Goal: Information Seeking & Learning: Learn about a topic

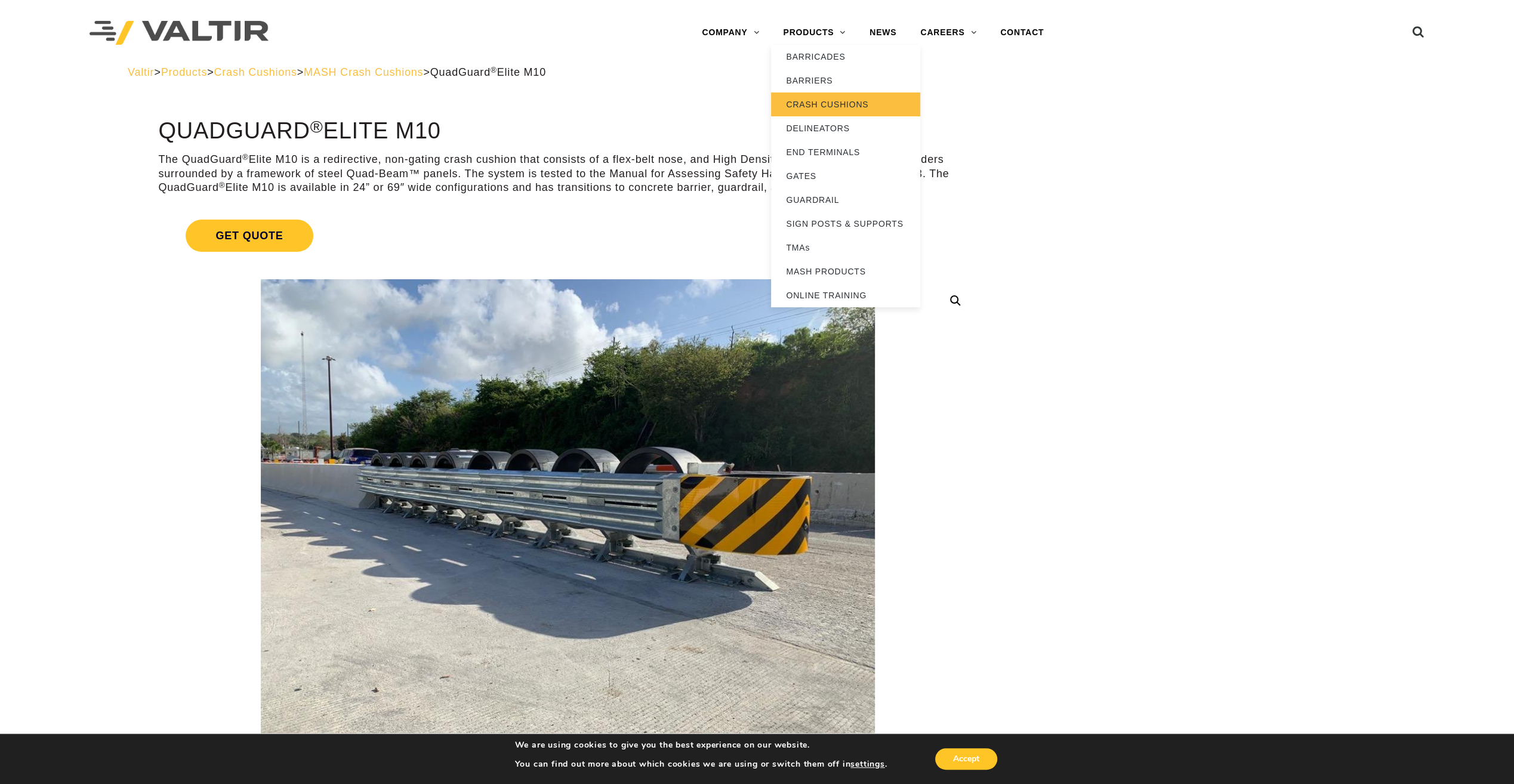
click at [862, 104] on link "CRASH CUSHIONS" at bounding box center [845, 104] width 149 height 24
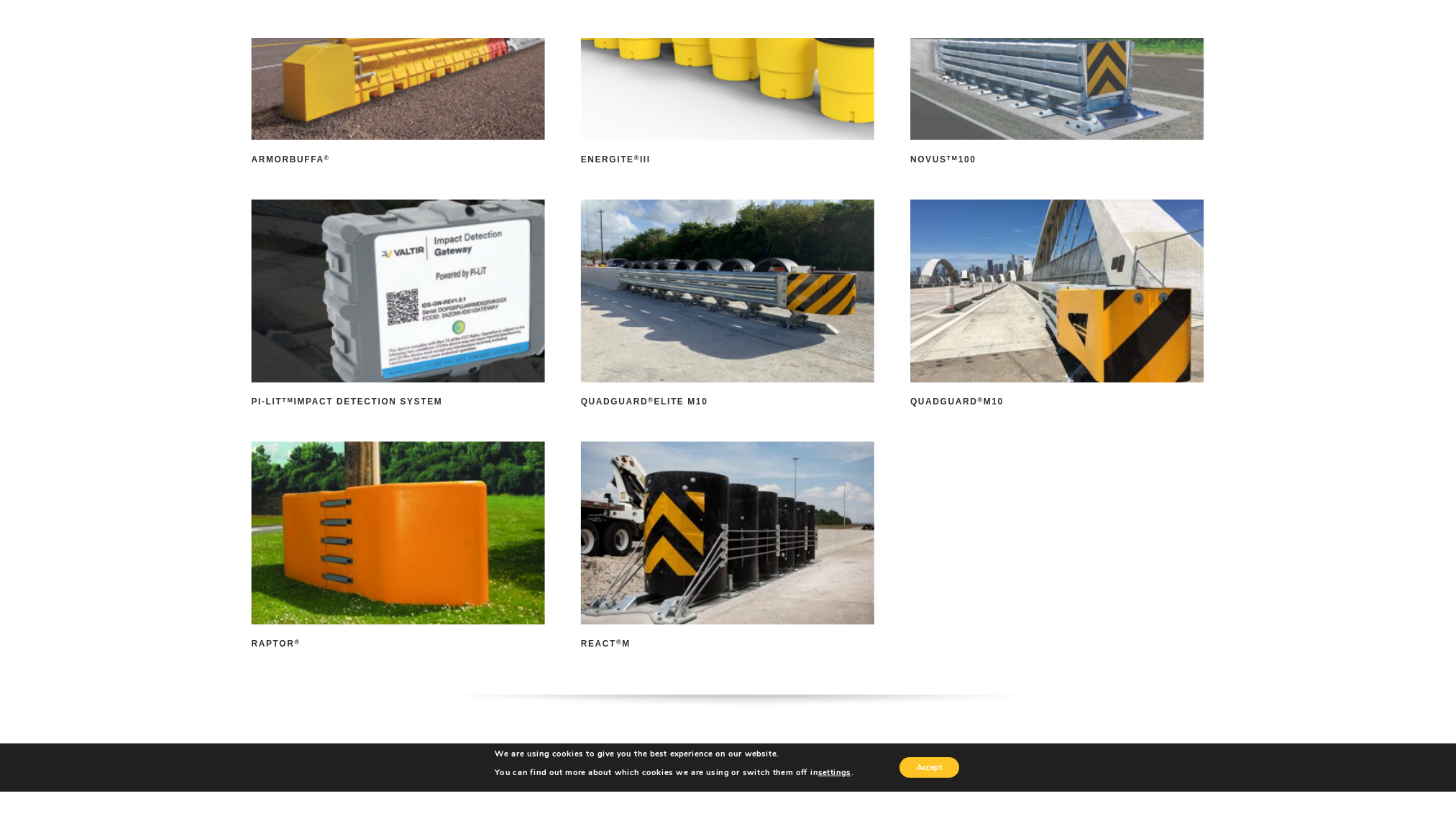
scroll to position [287, 0]
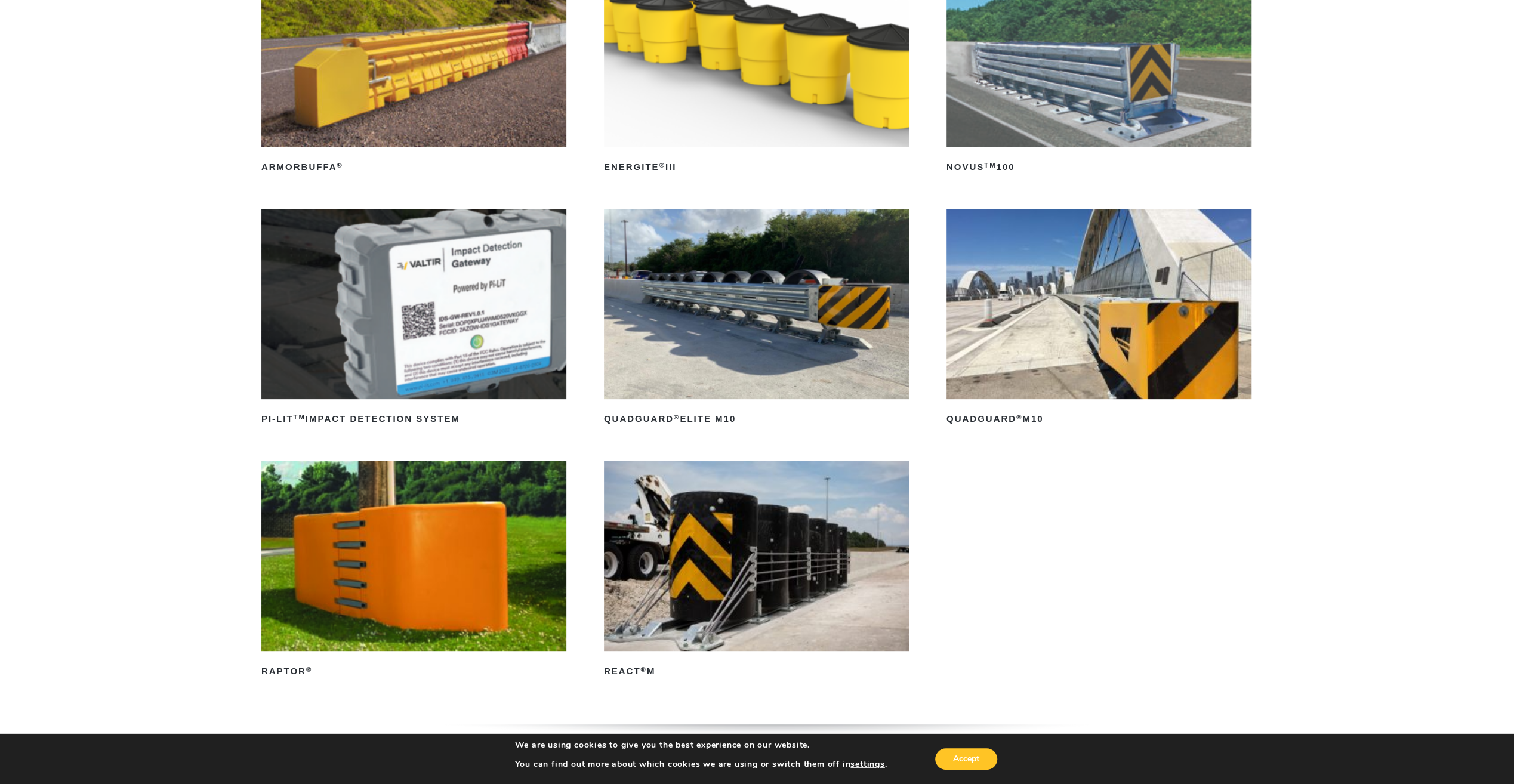
click at [1103, 313] on img at bounding box center [1099, 304] width 305 height 190
click at [702, 336] on img at bounding box center [757, 304] width 305 height 190
click at [1085, 319] on img at bounding box center [1099, 304] width 305 height 190
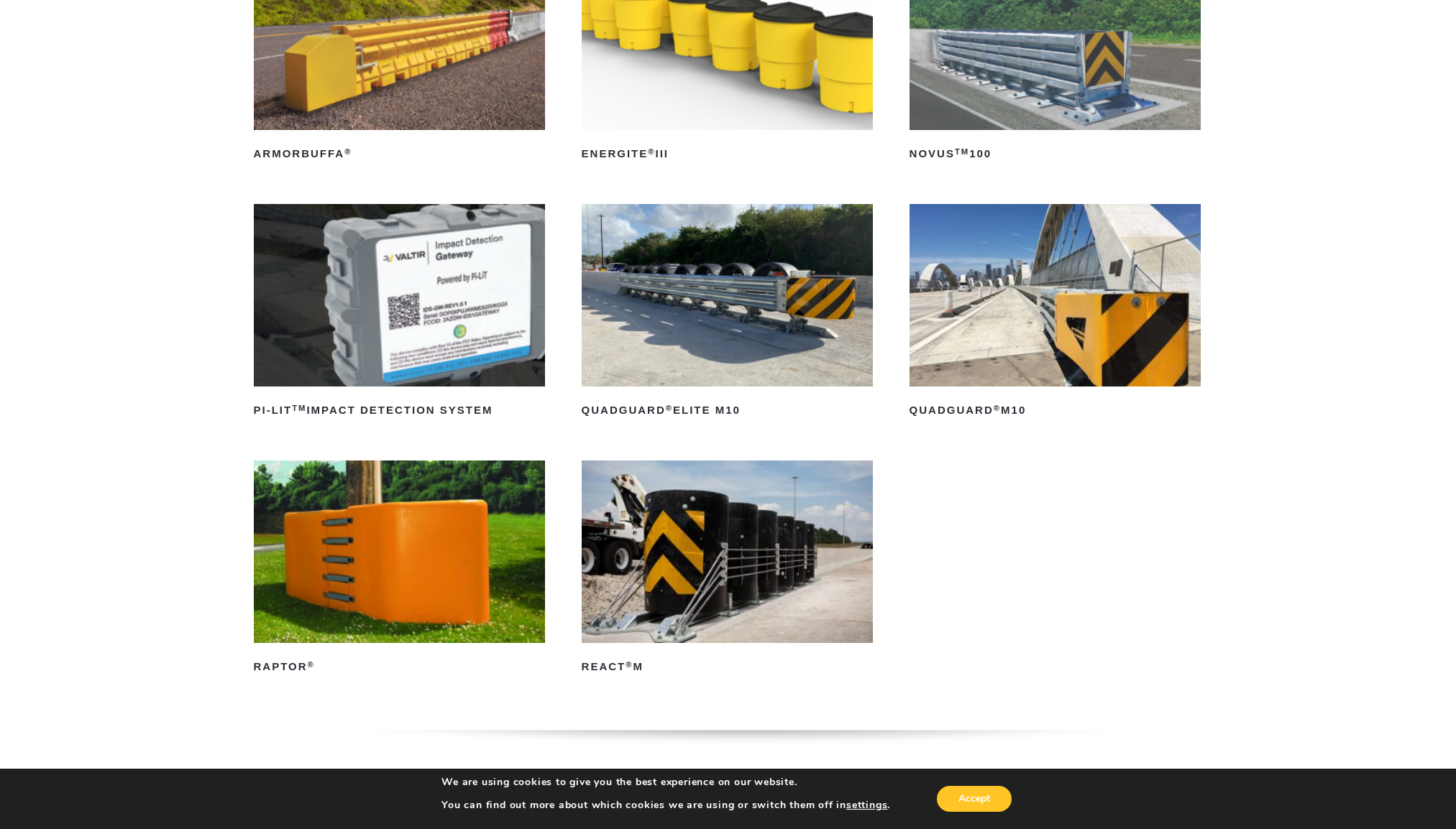
click at [726, 330] on img at bounding box center [728, 295] width 292 height 182
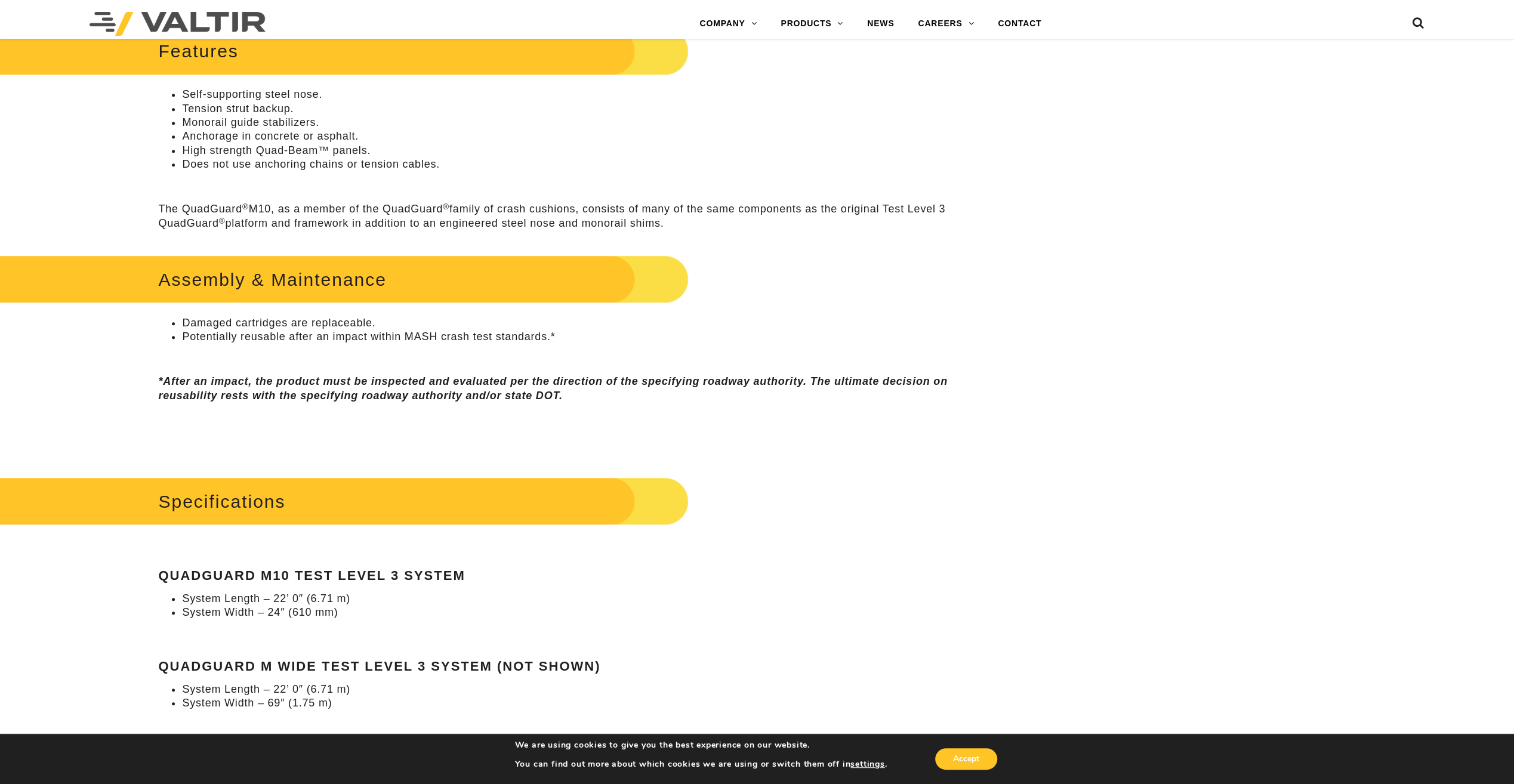
scroll to position [835, 0]
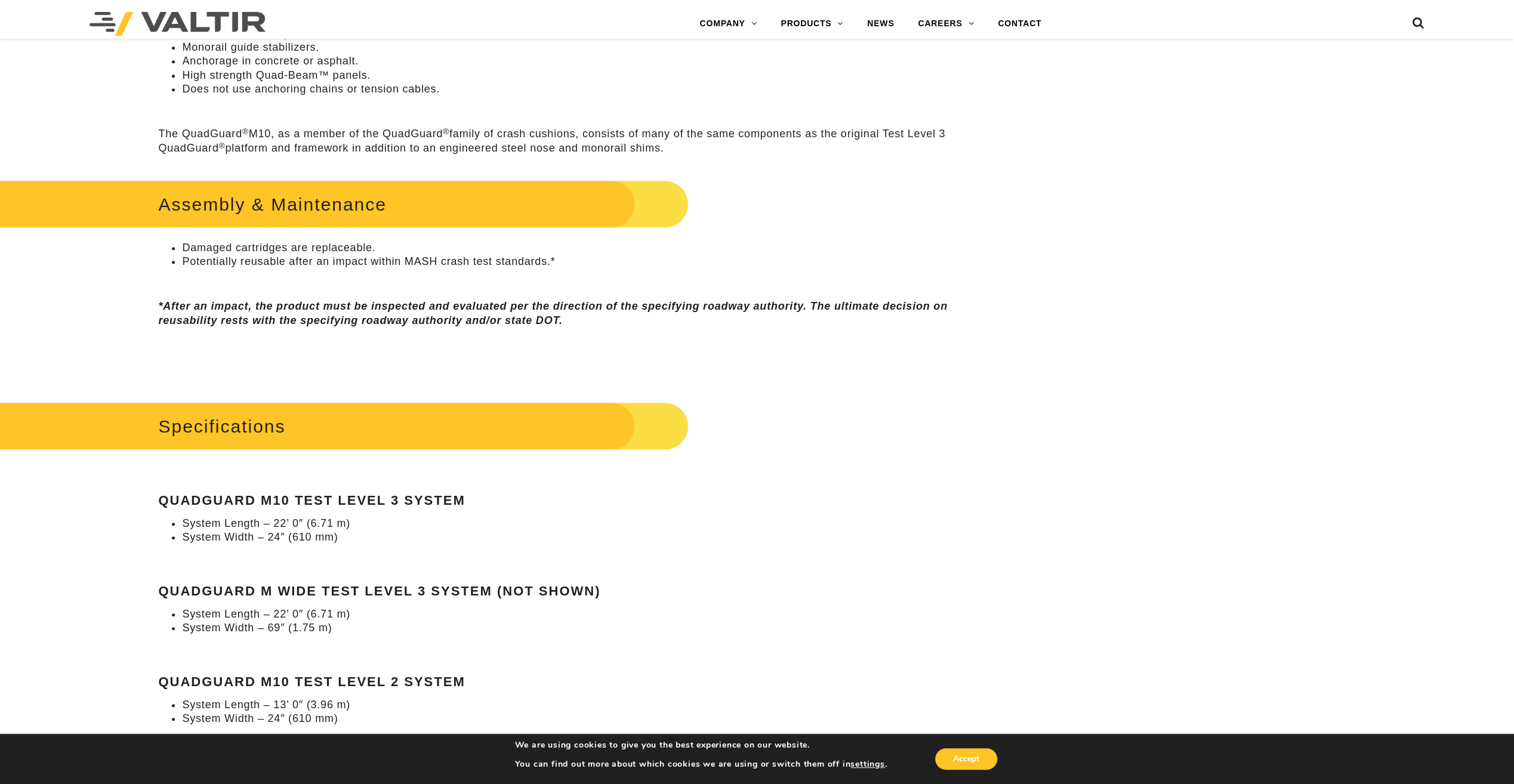
click at [223, 544] on li "System Width – 24″ (610 mm)" at bounding box center [579, 537] width 795 height 14
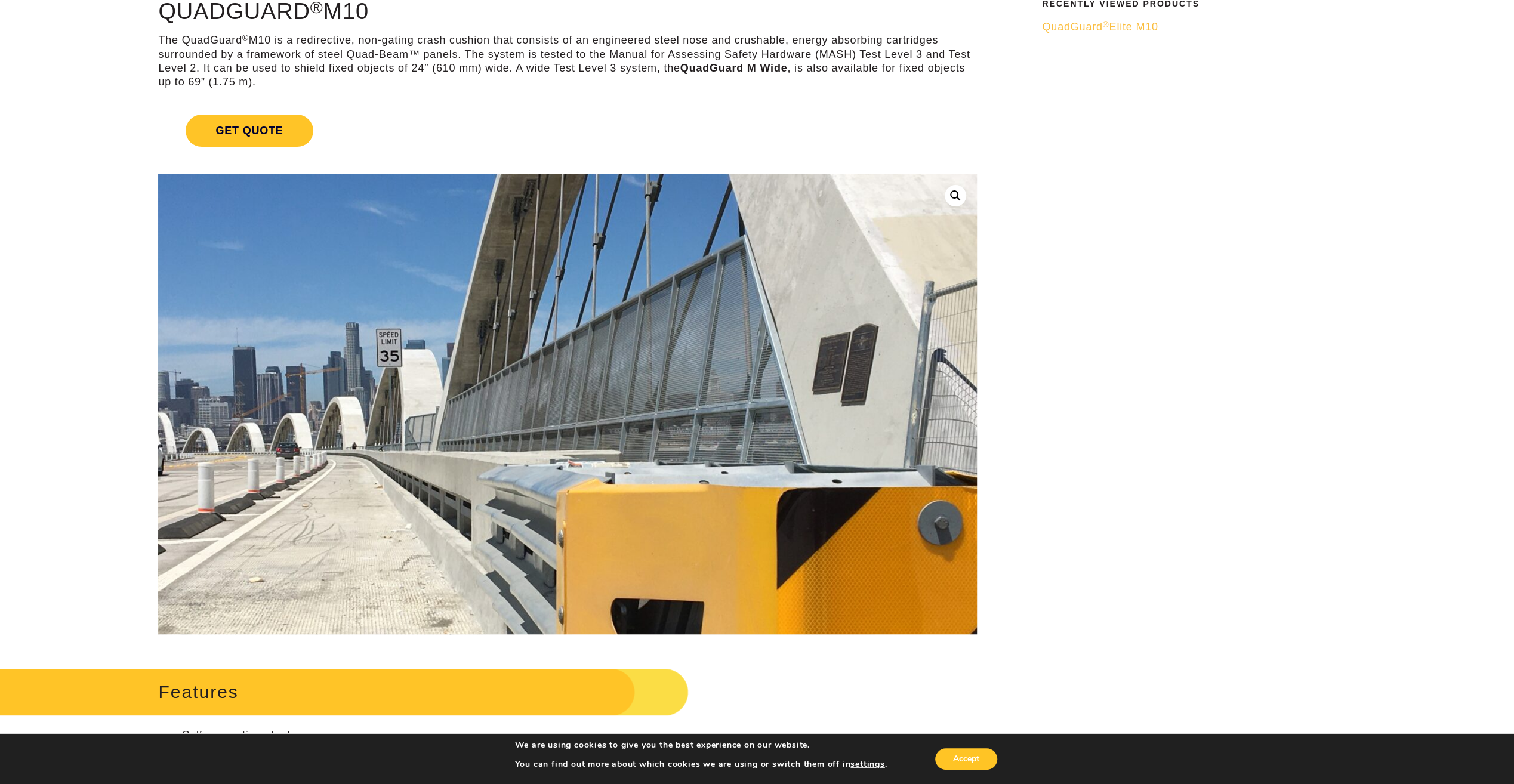
scroll to position [0, 0]
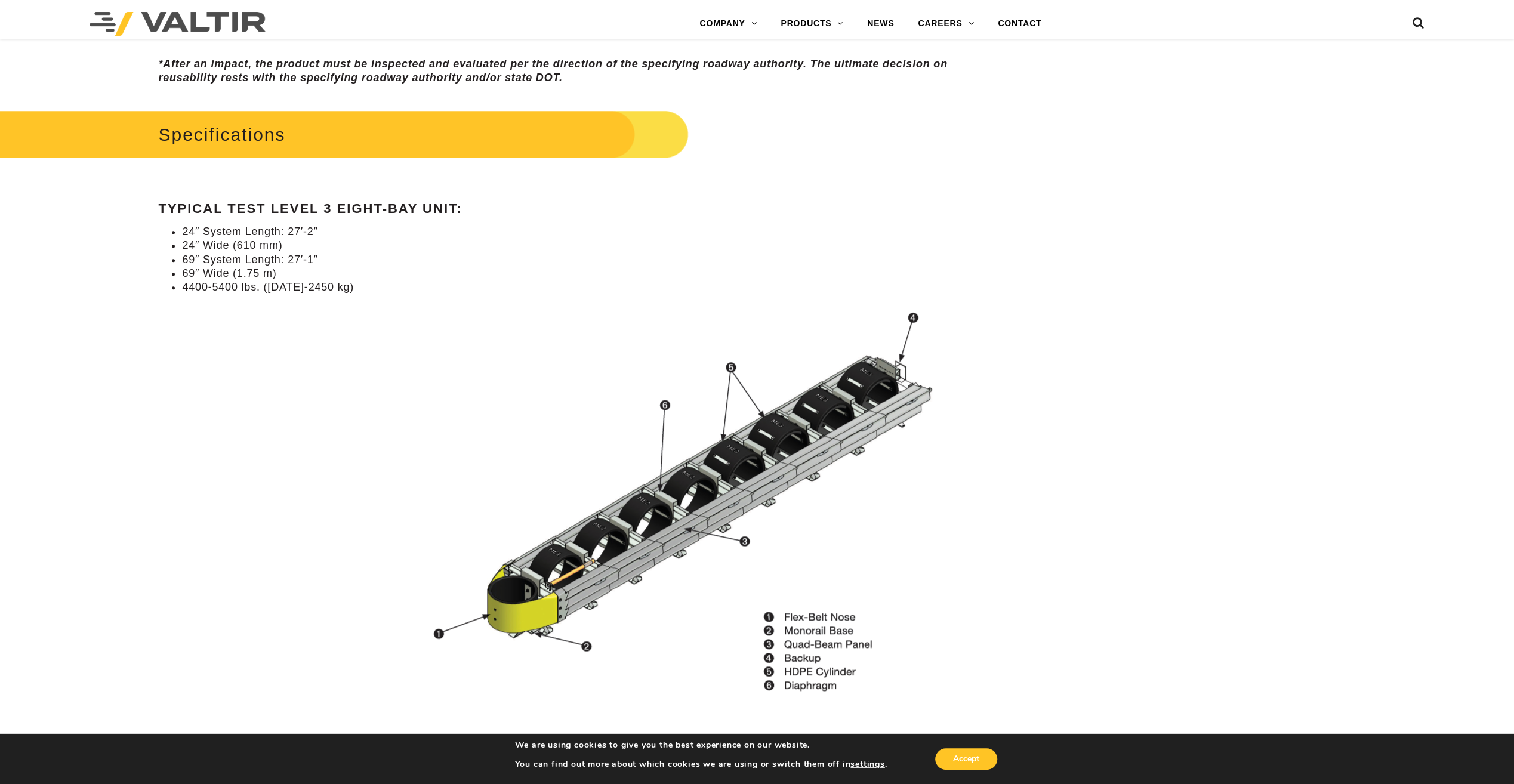
scroll to position [1134, 0]
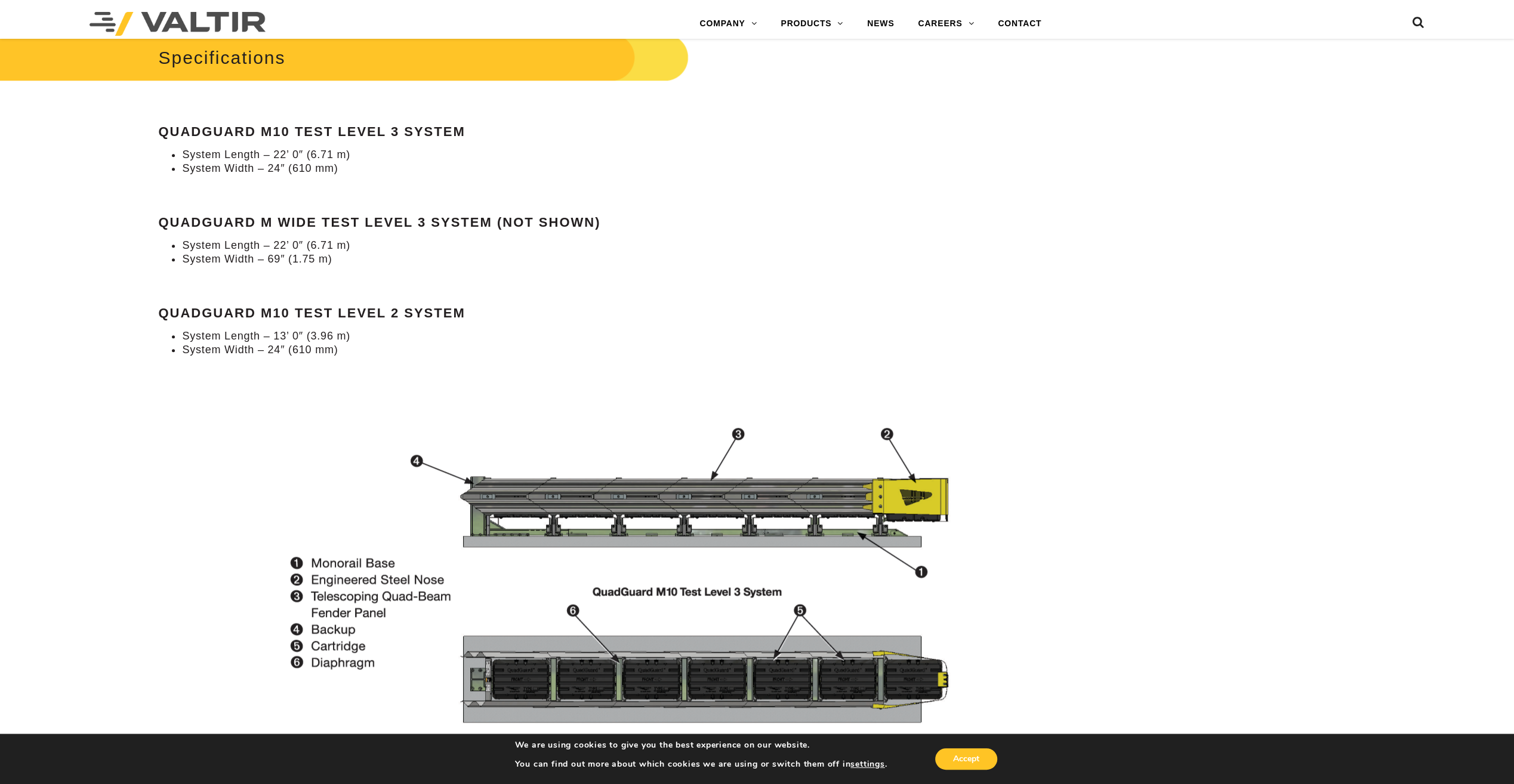
scroll to position [1193, 0]
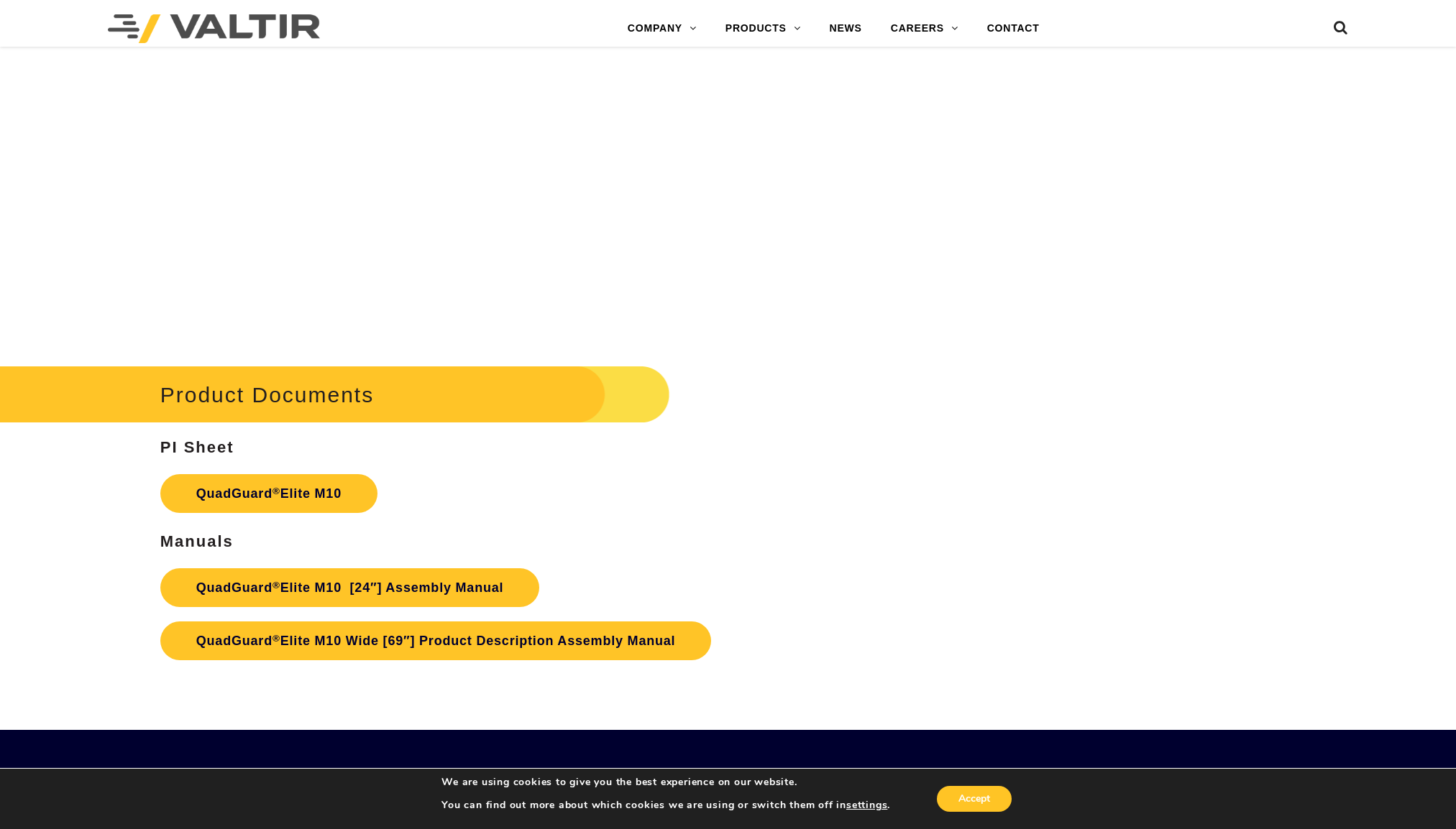
scroll to position [7617, 0]
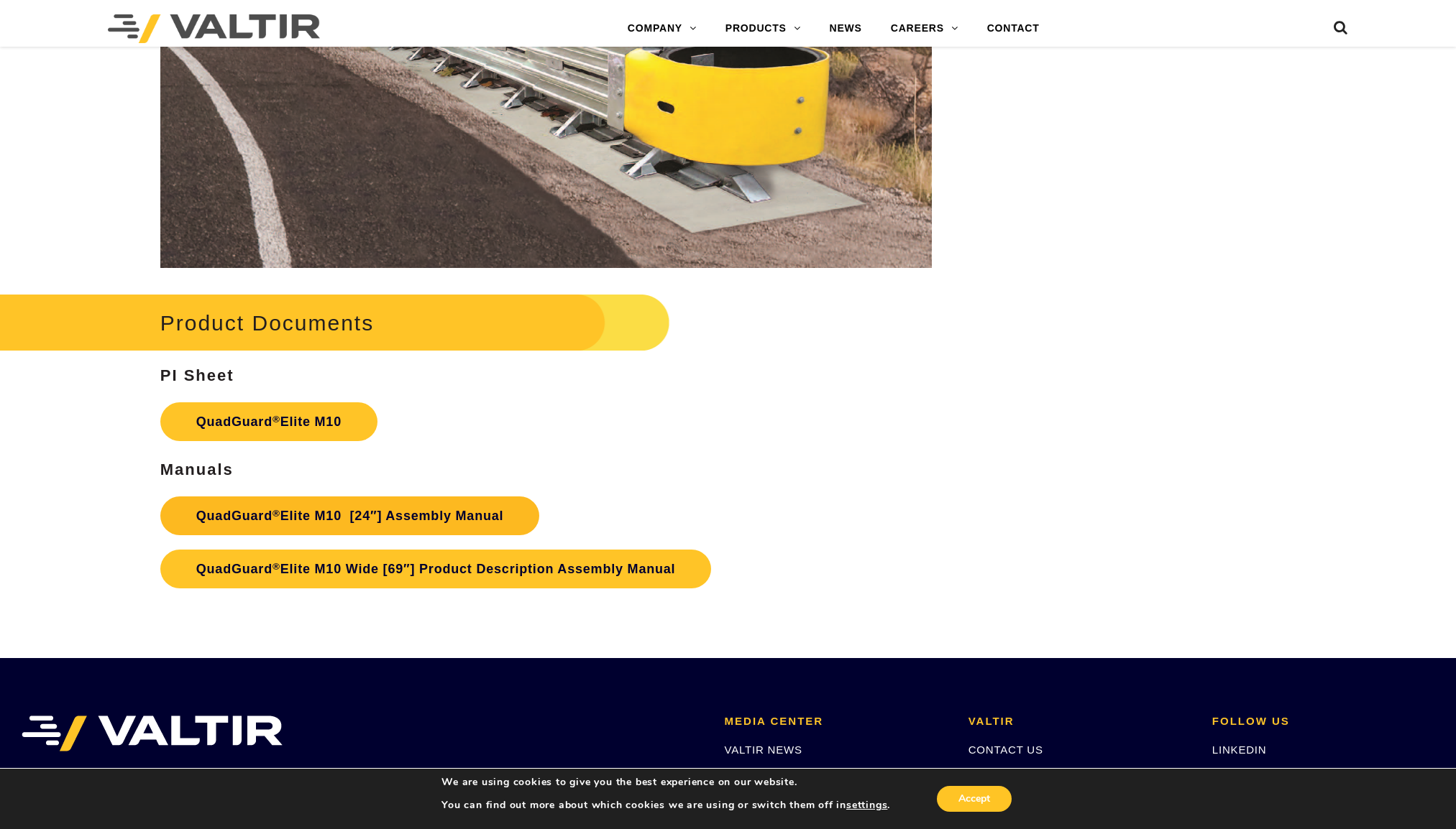
click at [350, 518] on link "QuadGuard ® Elite M10 [24″] Assembly Manual" at bounding box center [350, 515] width 380 height 38
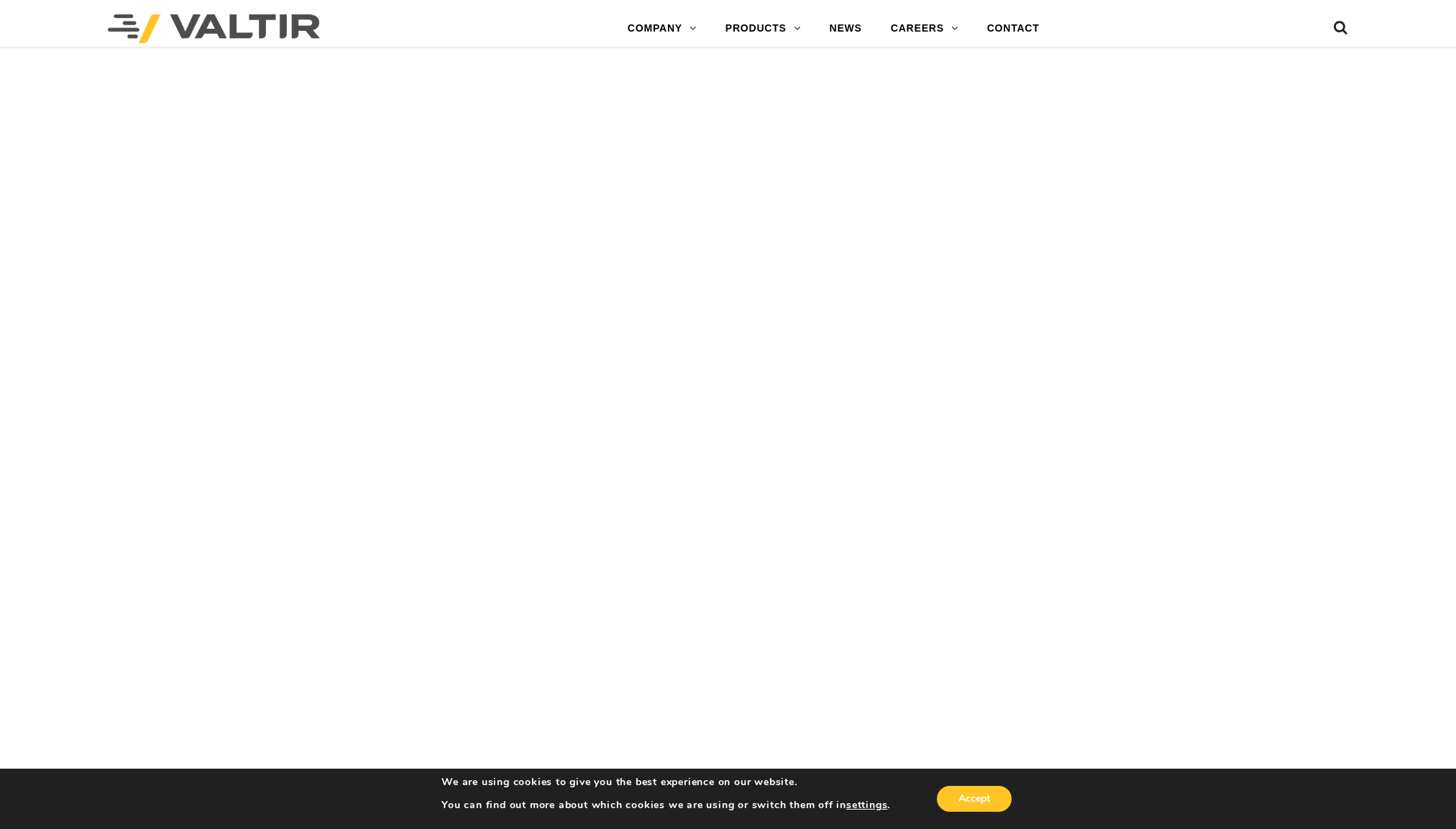
scroll to position [5677, 0]
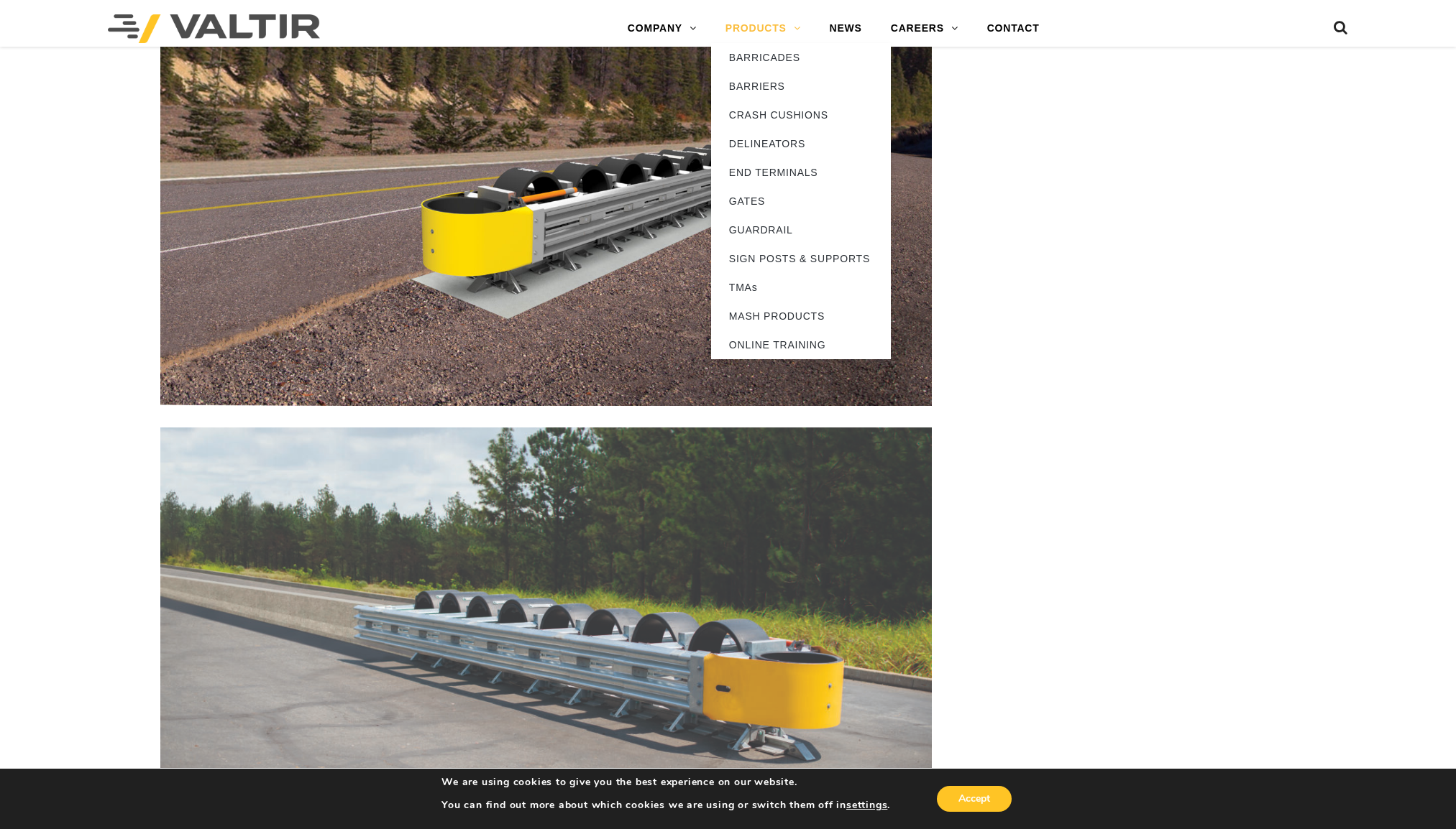
click at [734, 30] on link "PRODUCTS" at bounding box center [763, 29] width 105 height 29
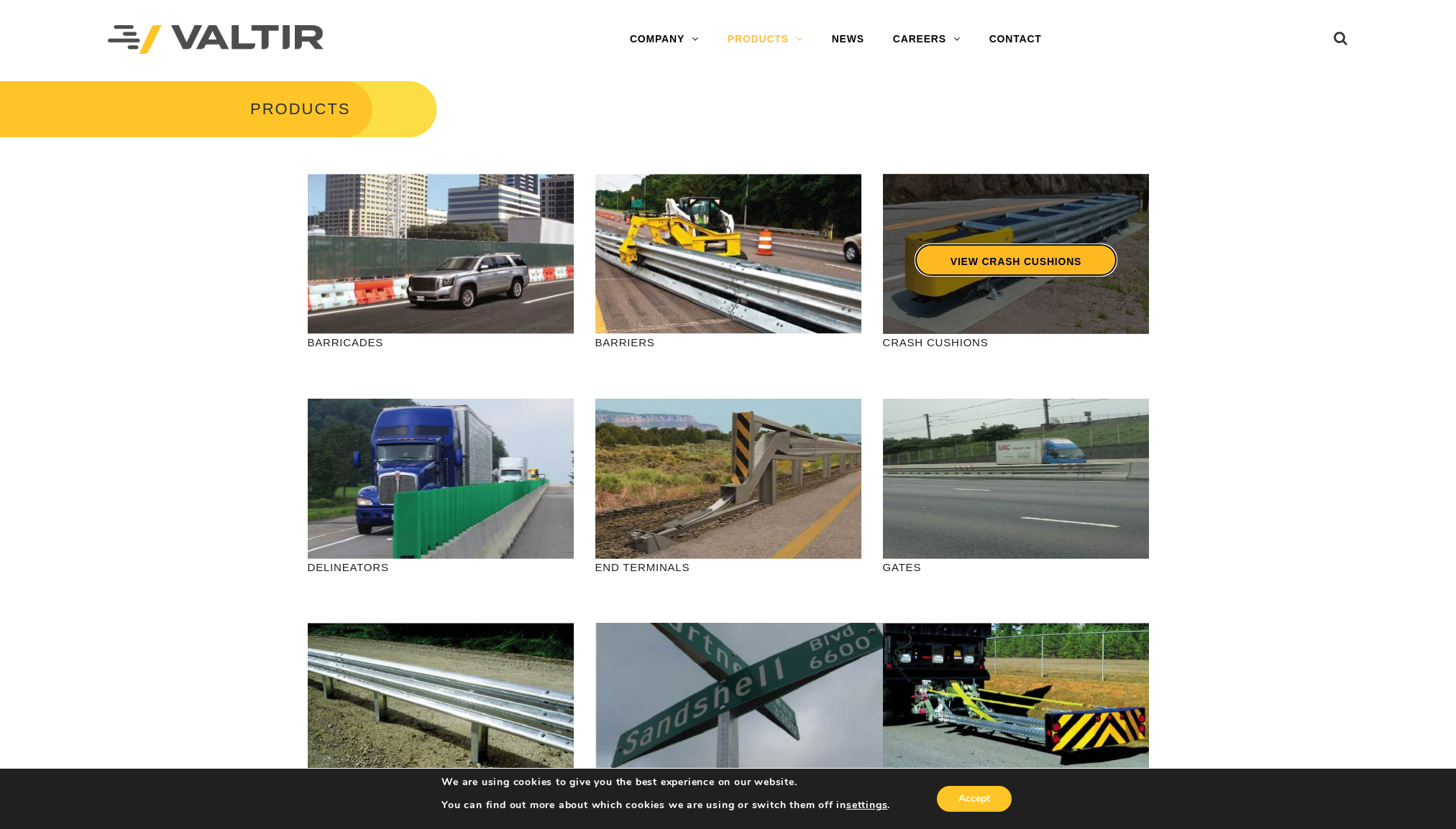
click at [1089, 253] on link "VIEW CRASH CUSHIONS" at bounding box center [1014, 261] width 203 height 33
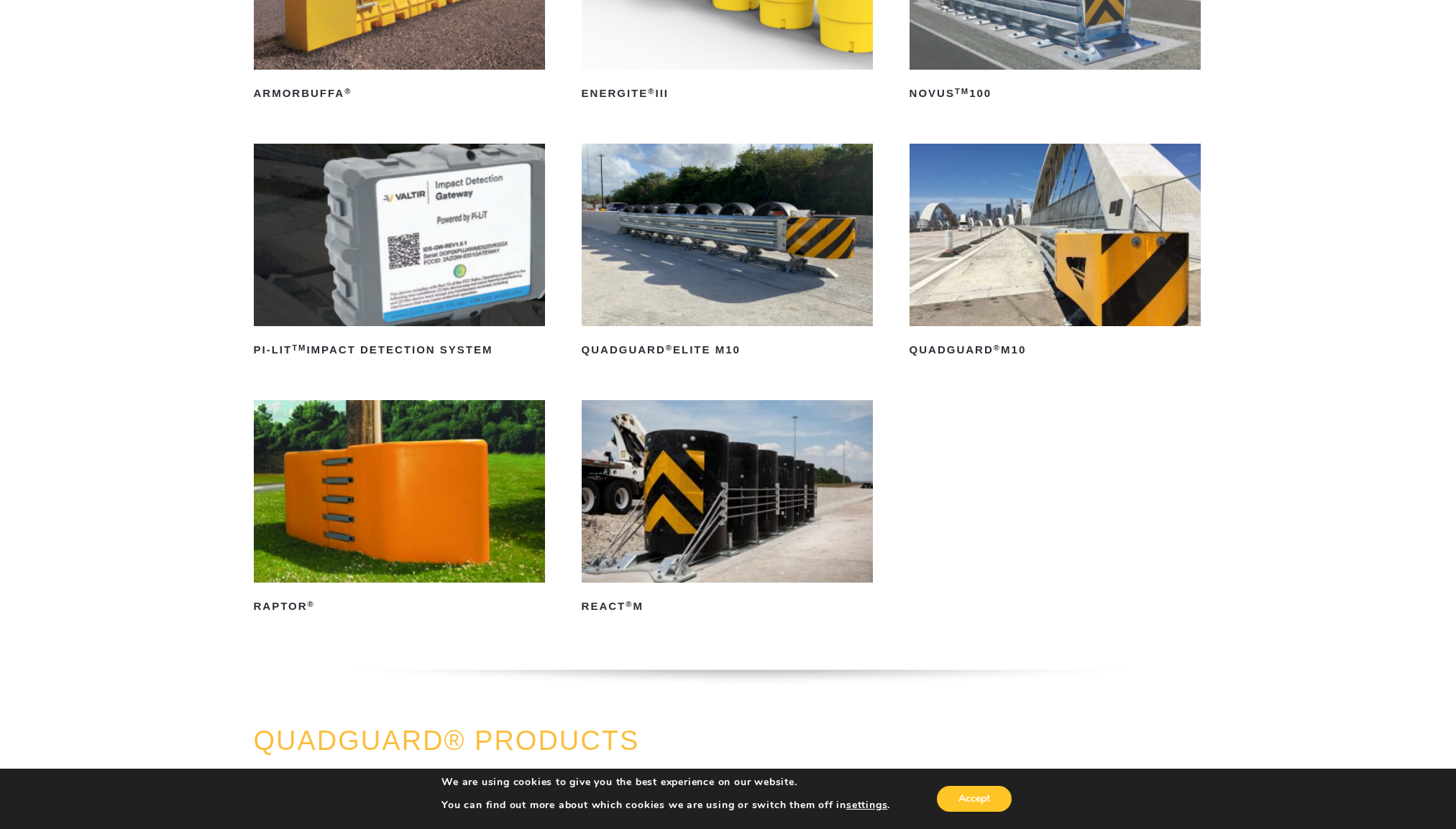
scroll to position [359, 0]
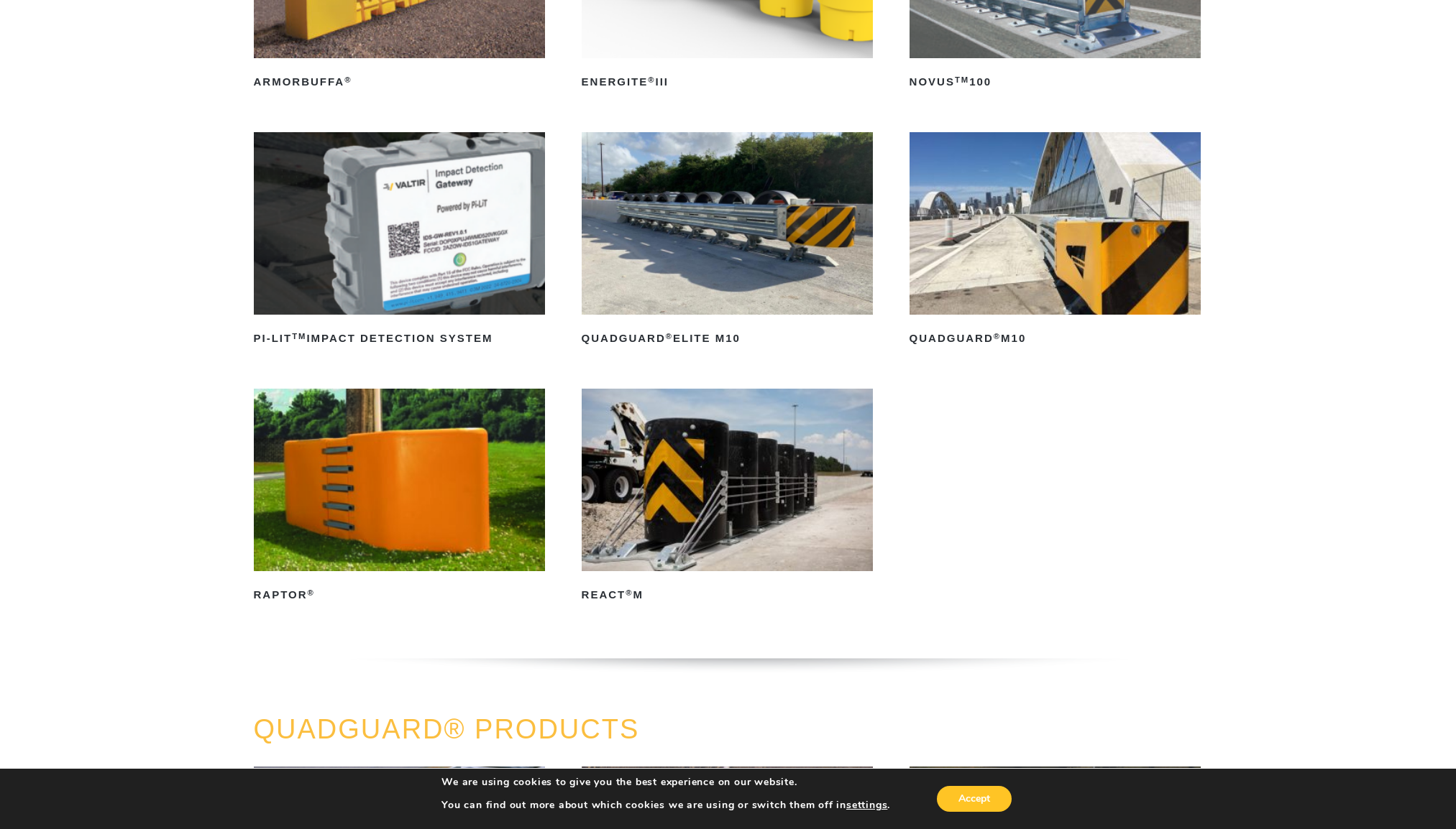
click at [731, 246] on img at bounding box center [728, 223] width 292 height 182
click at [996, 248] on img at bounding box center [1055, 223] width 292 height 182
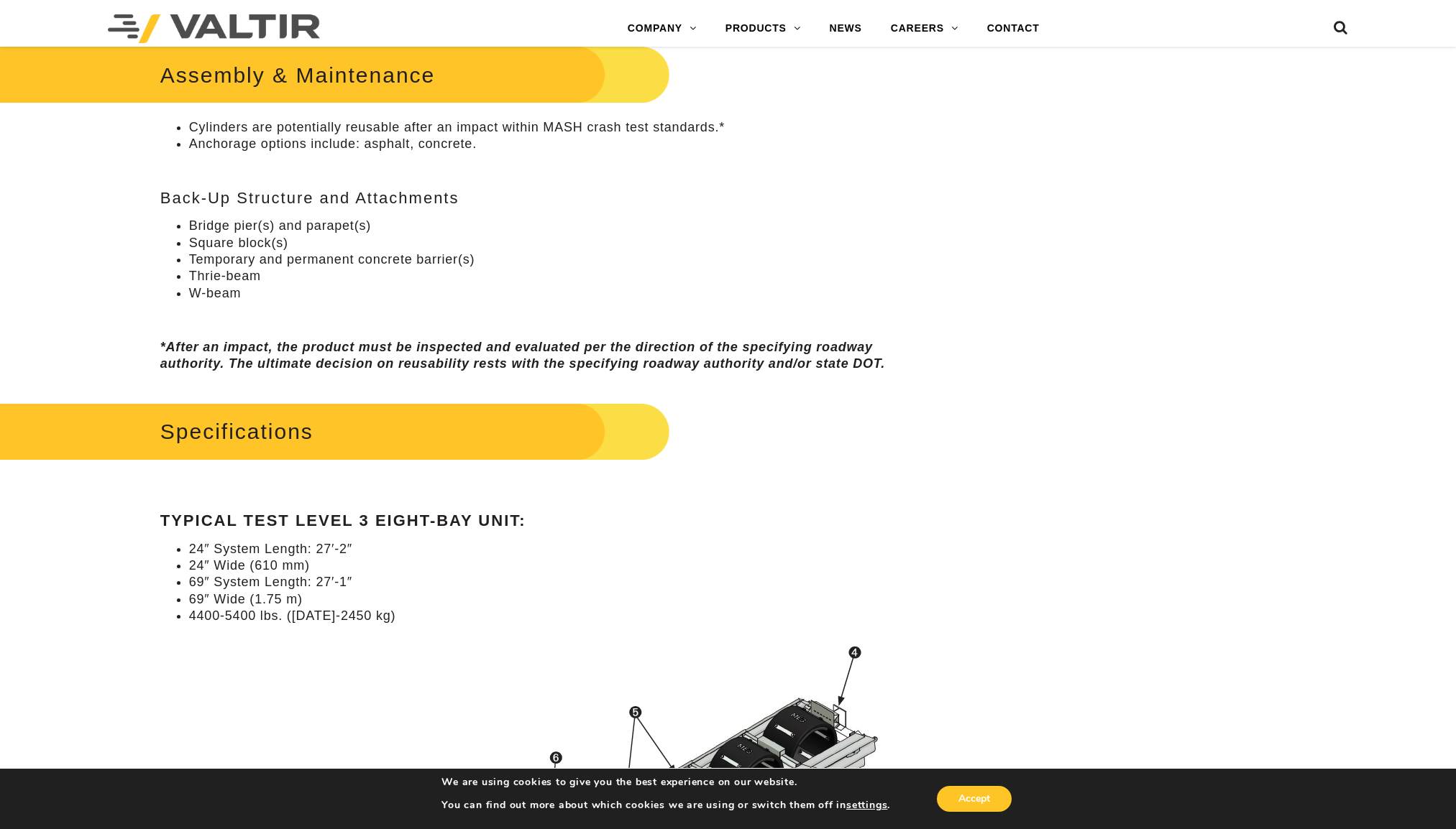
scroll to position [1078, 0]
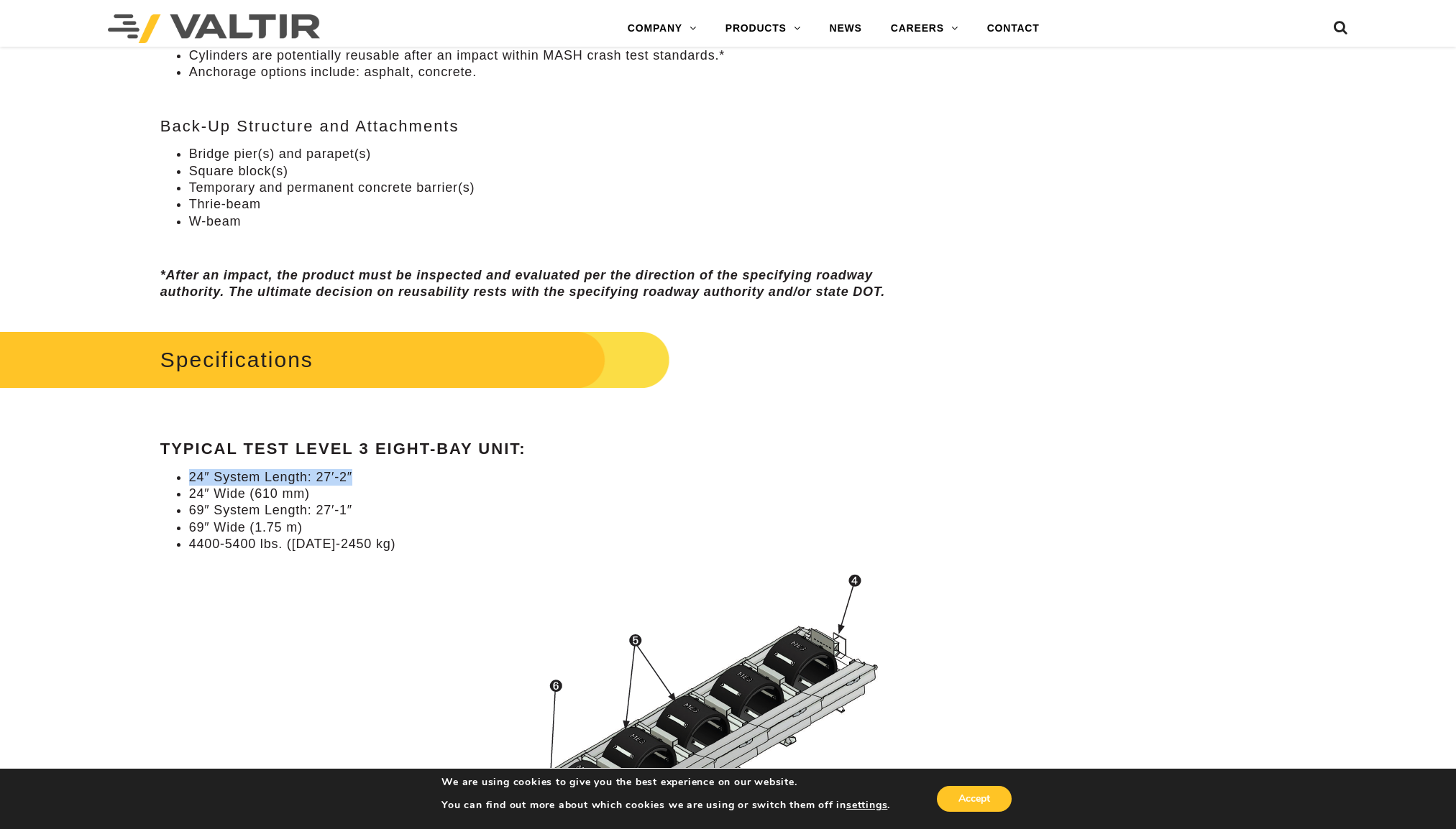
drag, startPoint x: 180, startPoint y: 488, endPoint x: 358, endPoint y: 487, distance: 178.0
click at [358, 486] on li "24″ System Length: 27′-2″" at bounding box center [560, 477] width 743 height 17
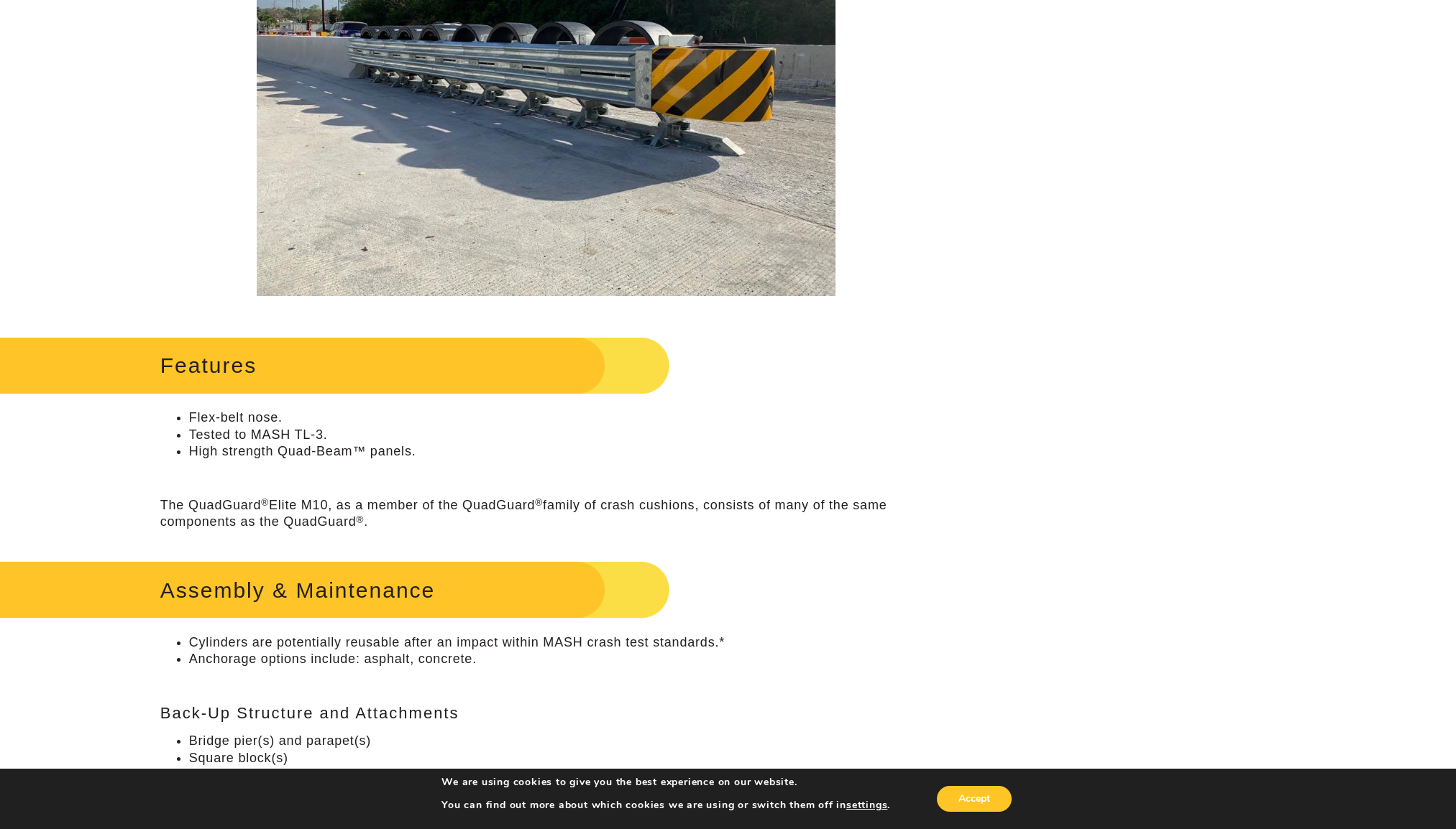
scroll to position [20, 0]
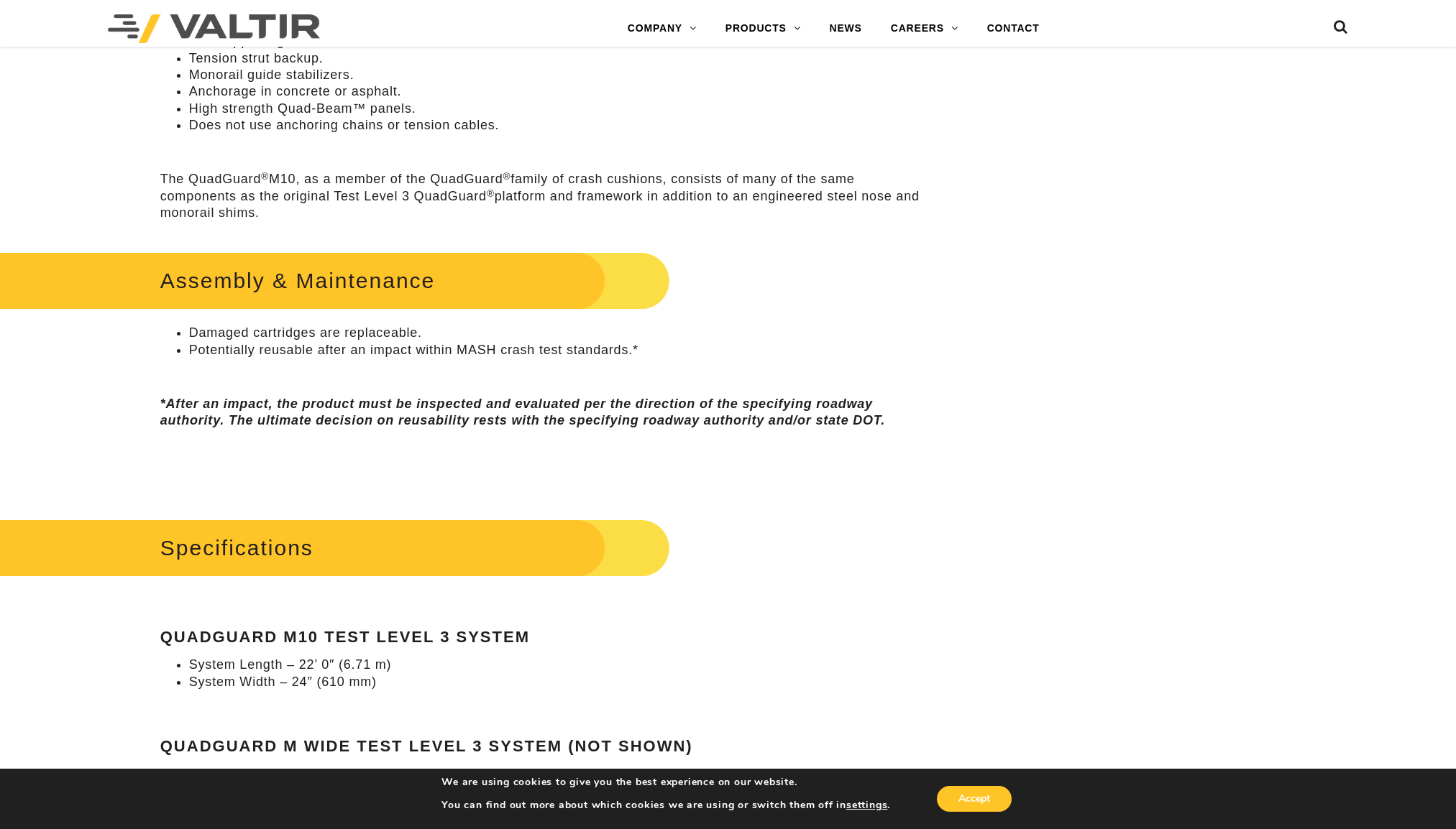
scroll to position [1150, 0]
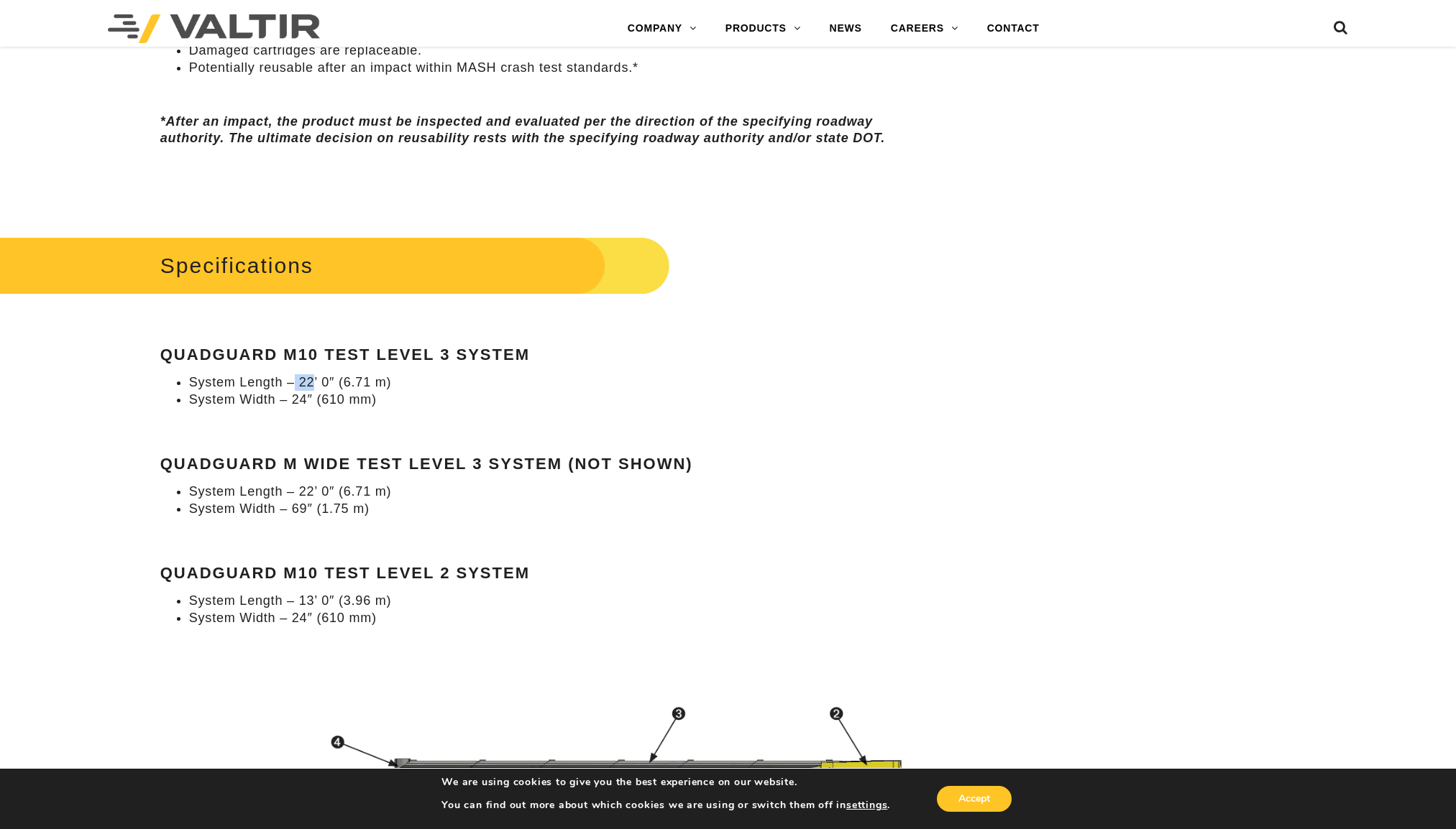
drag, startPoint x: 296, startPoint y: 393, endPoint x: 312, endPoint y: 394, distance: 16.0
click at [312, 391] on li "System Length – 22’ 0″ (6.71 m)" at bounding box center [560, 383] width 743 height 17
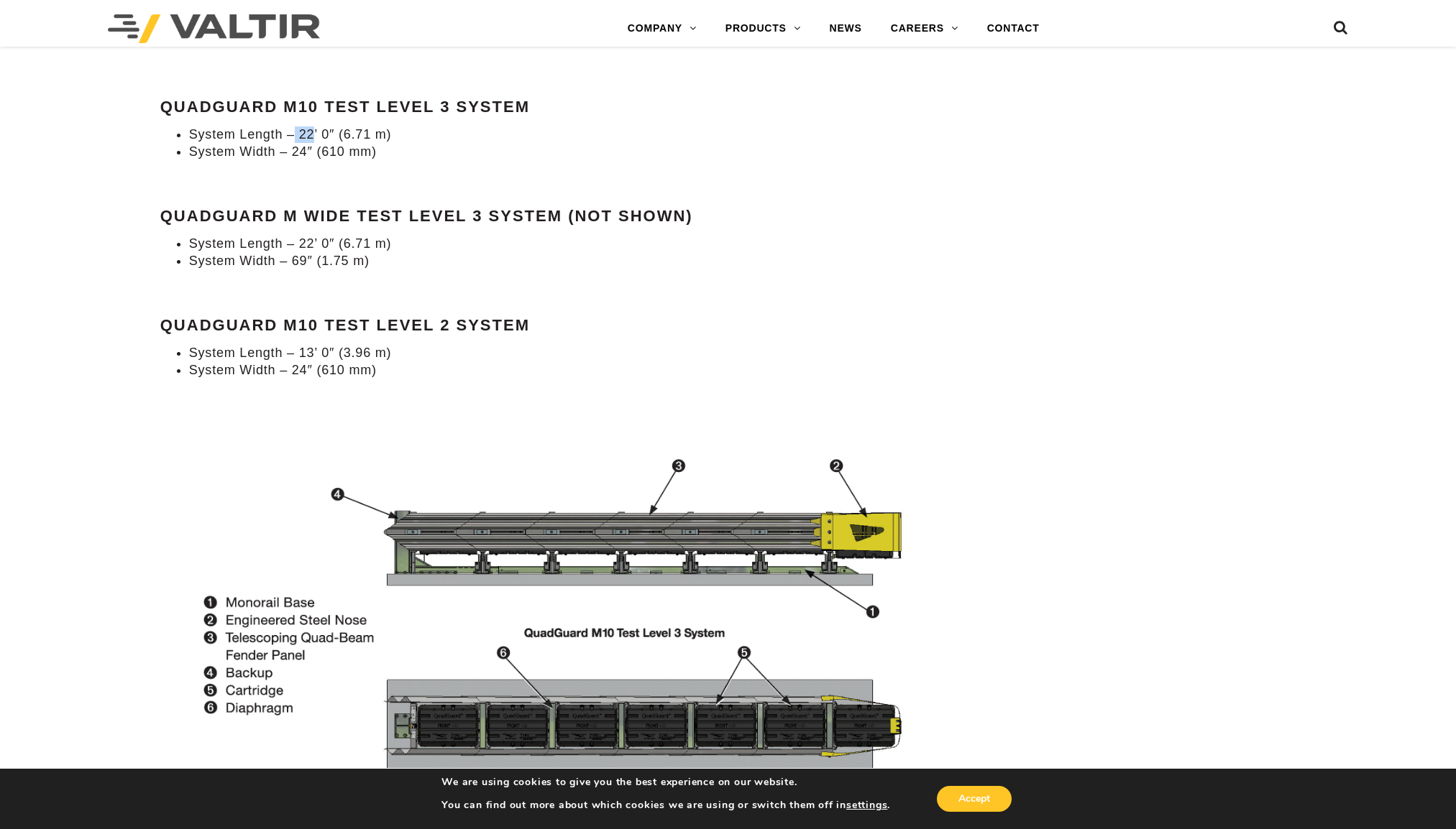
scroll to position [1365, 0]
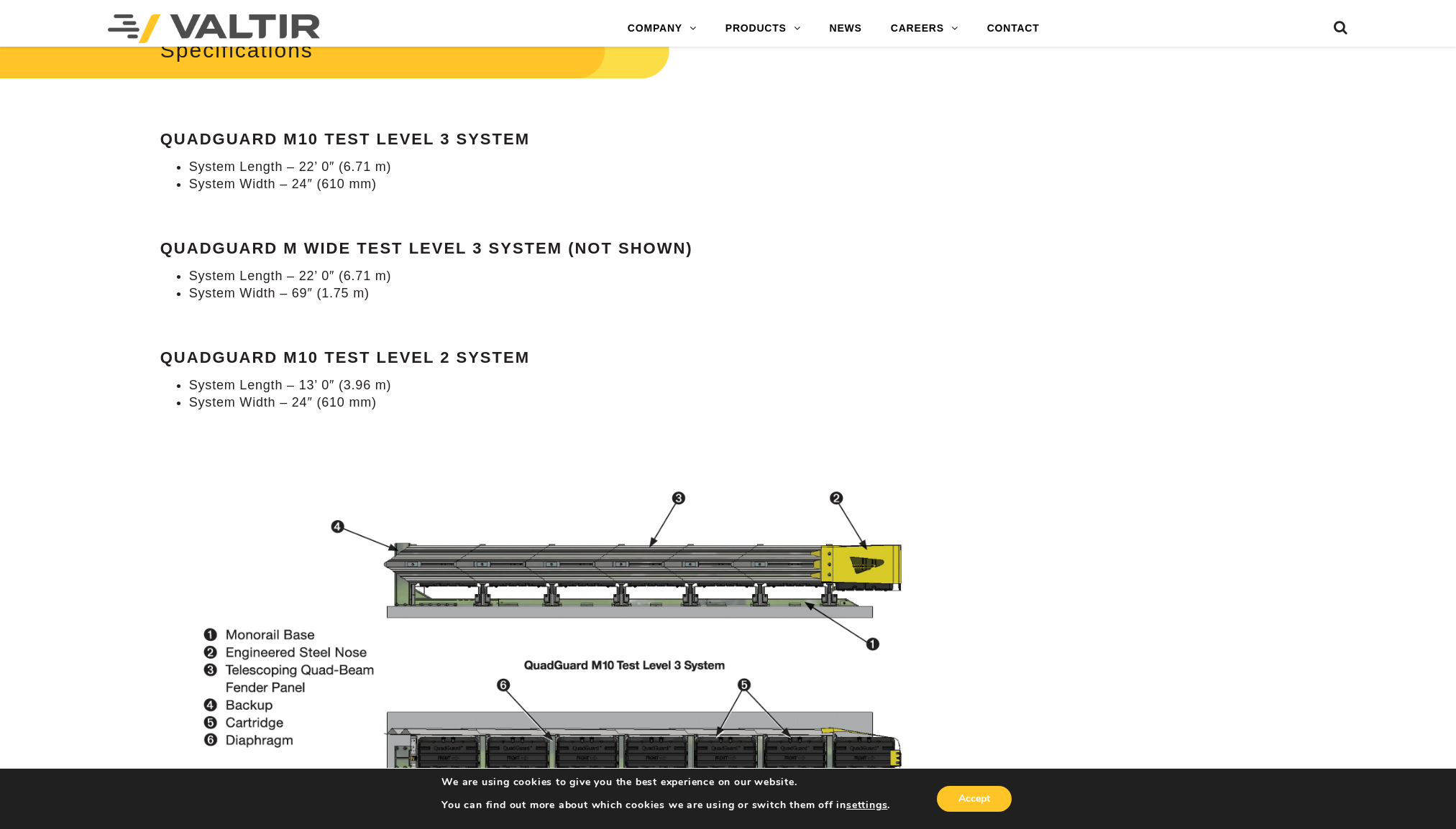
click at [320, 285] on li "System Length – 22’ 0″ (6.71 m)" at bounding box center [560, 276] width 743 height 17
drag, startPoint x: 288, startPoint y: 191, endPoint x: 306, endPoint y: 191, distance: 18.0
click at [306, 191] on li "System Width – 24″ (610 mm)" at bounding box center [560, 184] width 743 height 17
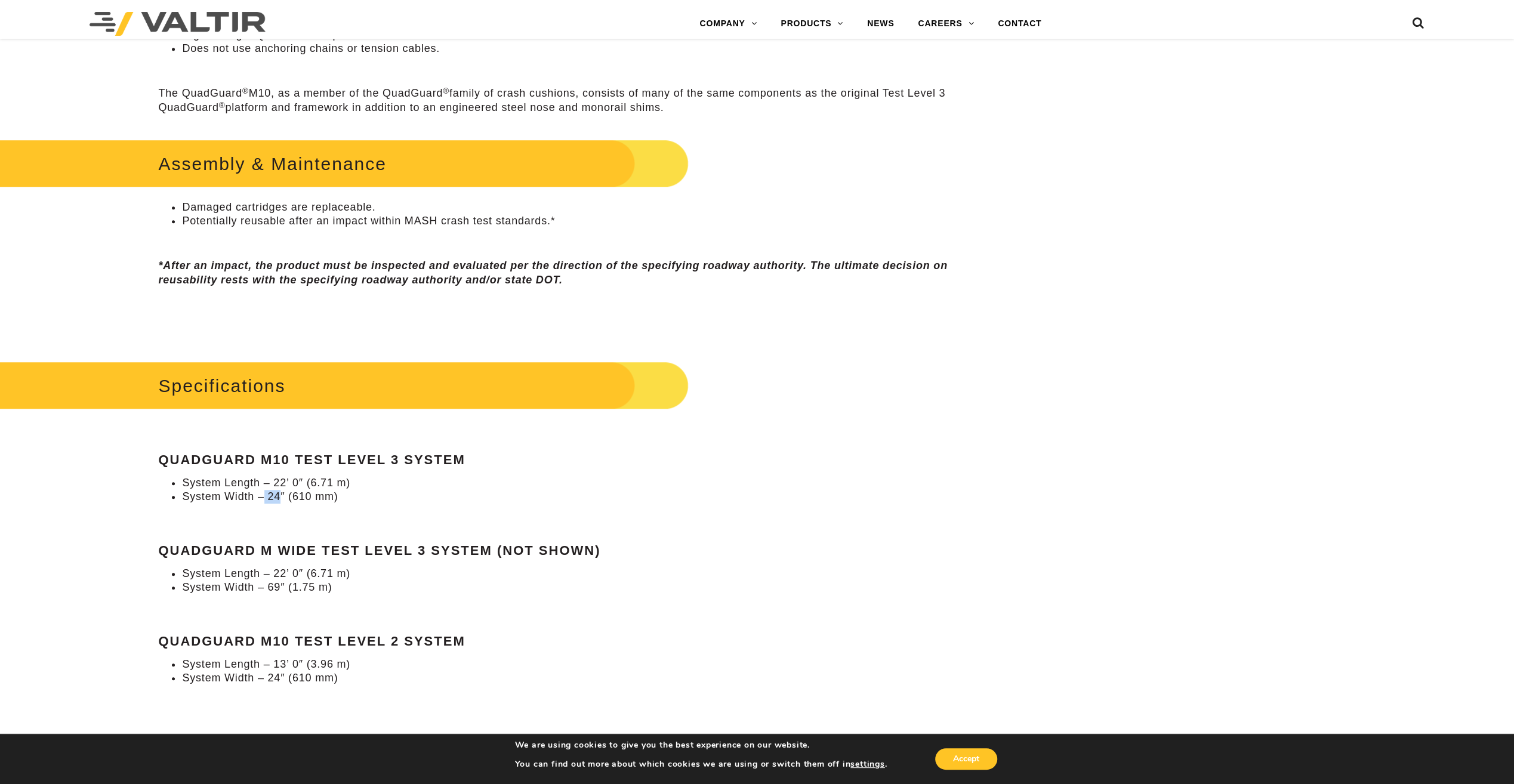
scroll to position [895, 0]
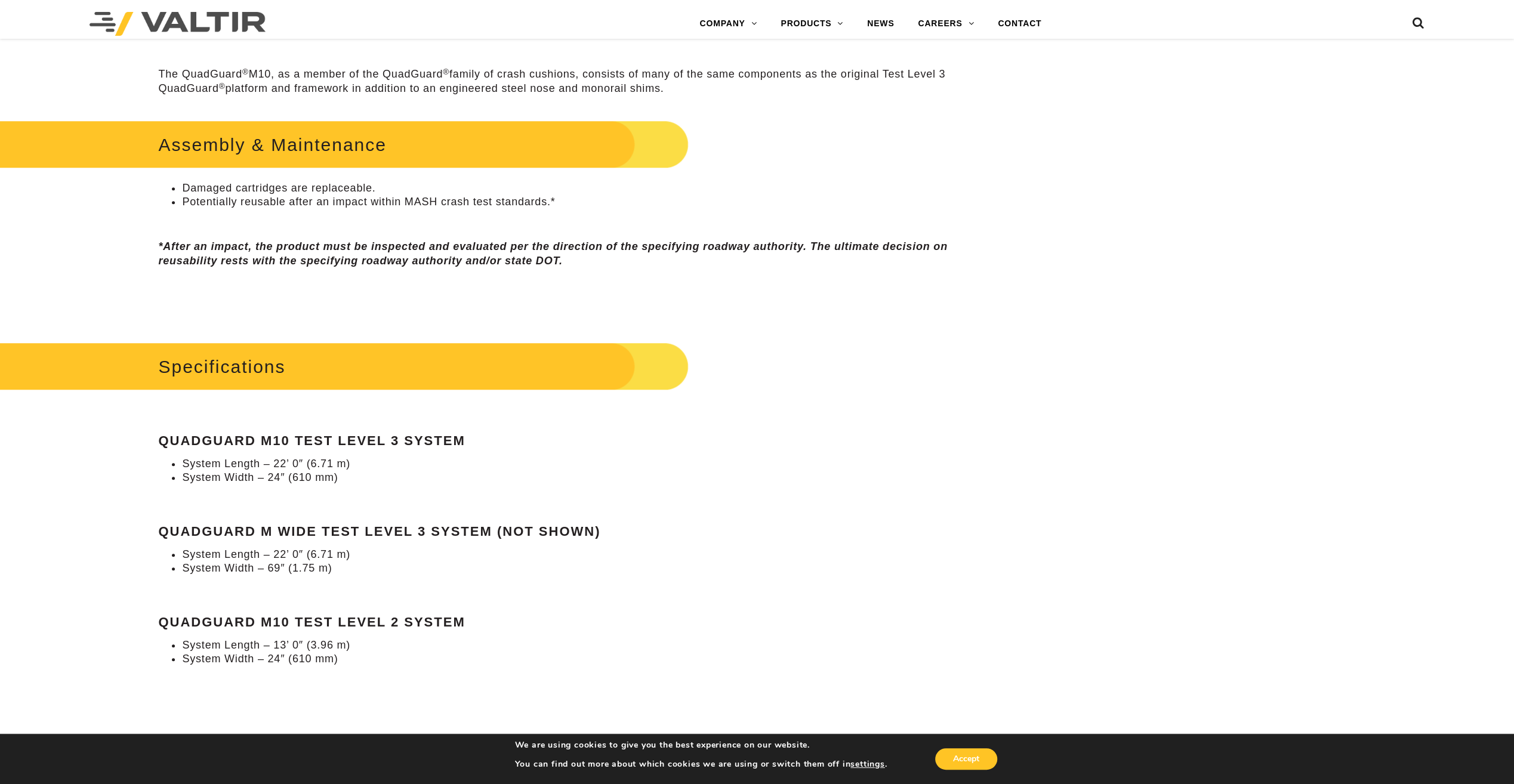
click at [815, 411] on div "Specifications QuadGuard M10 Test Level 3 System System Length – 22’ 0″ (6.71 m…" at bounding box center [567, 502] width 819 height 327
